Goal: Task Accomplishment & Management: Use online tool/utility

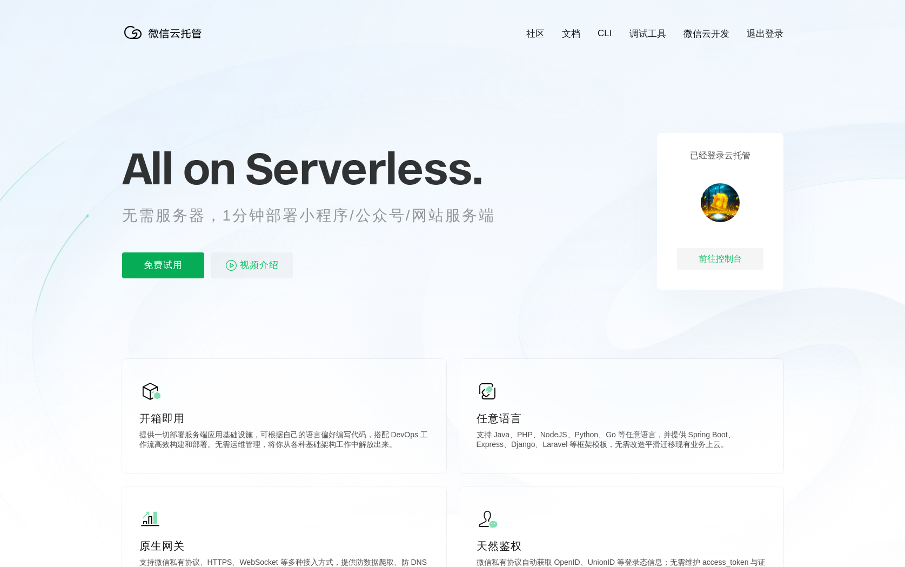
click at [161, 252] on p "免费试用" at bounding box center [163, 265] width 82 height 26
click at [743, 260] on div "前往控制台" at bounding box center [720, 259] width 86 height 22
